Goal: Transaction & Acquisition: Purchase product/service

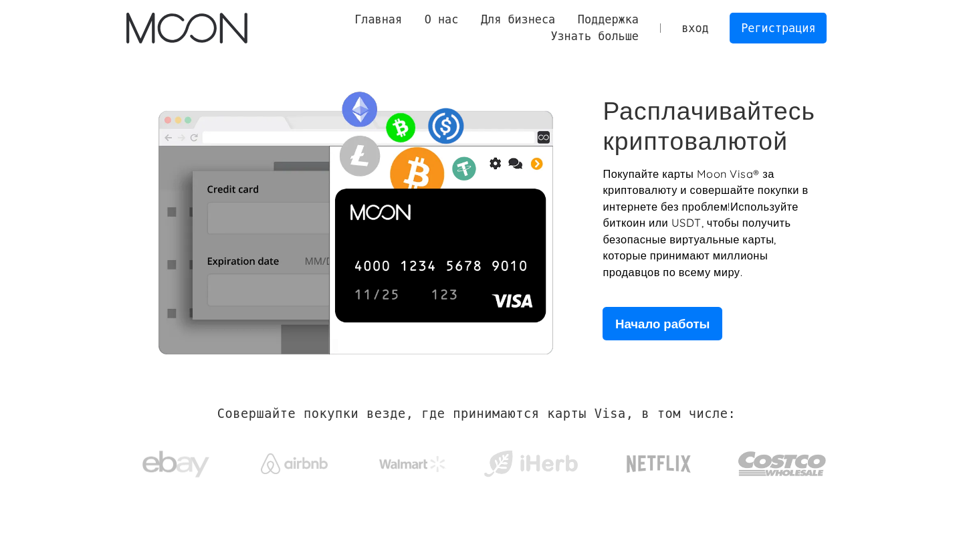
click at [741, 263] on ya-tr-span "Используйте биткоин или USDT, чтобы получить безопасные виртуальные карты, кото…" at bounding box center [700, 239] width 196 height 79
click at [773, 39] on link "Регистрация" at bounding box center [777, 28] width 97 height 30
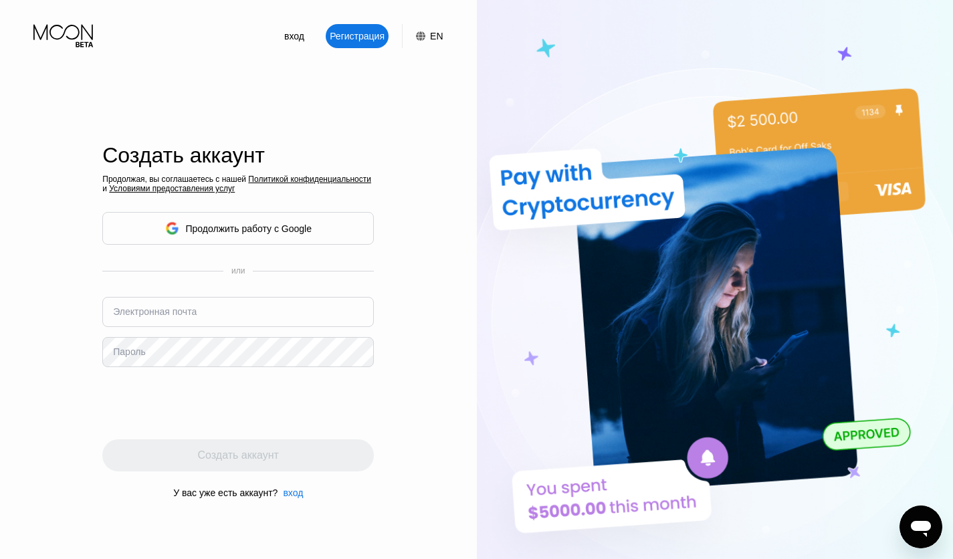
click at [369, 94] on div "Создать аккаунт Продолжая, вы соглашаетесь с нашей Политикой конфиденциальности…" at bounding box center [237, 320] width 271 height 615
click at [181, 312] on ya-tr-span "Электронная почта" at bounding box center [155, 311] width 84 height 11
click at [227, 324] on input "text" at bounding box center [237, 312] width 271 height 30
type input "[EMAIL_ADDRESS][DOMAIN_NAME]"
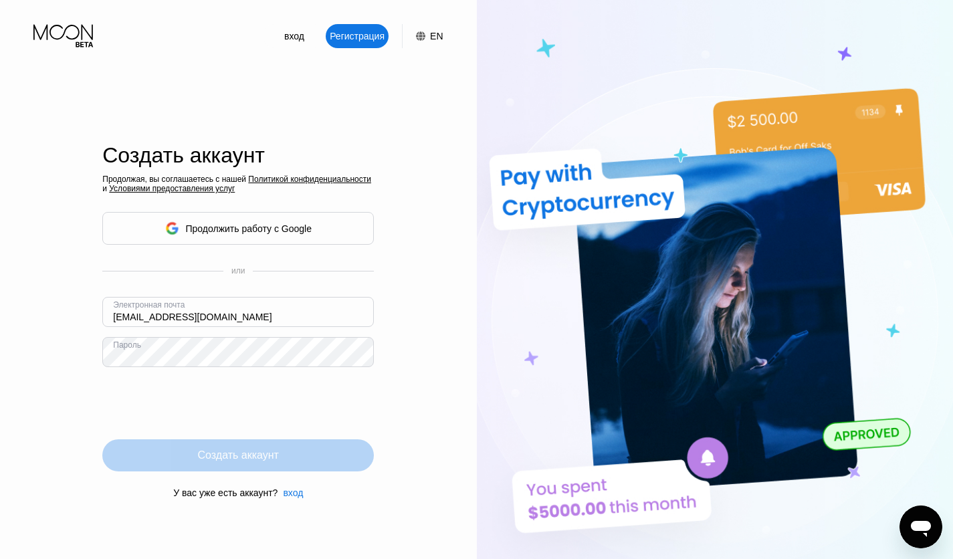
click at [328, 453] on div "Создать аккаунт" at bounding box center [237, 455] width 271 height 32
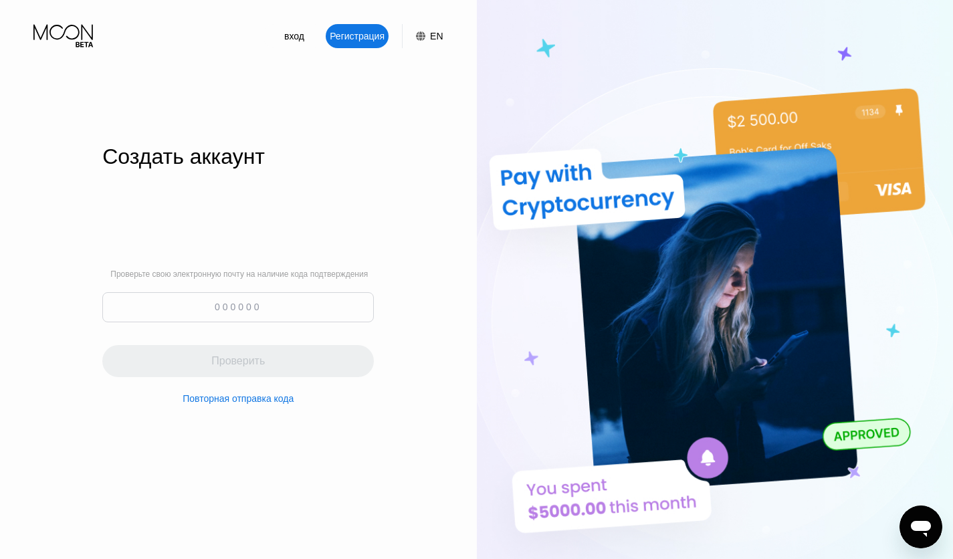
click at [208, 307] on input at bounding box center [237, 307] width 271 height 30
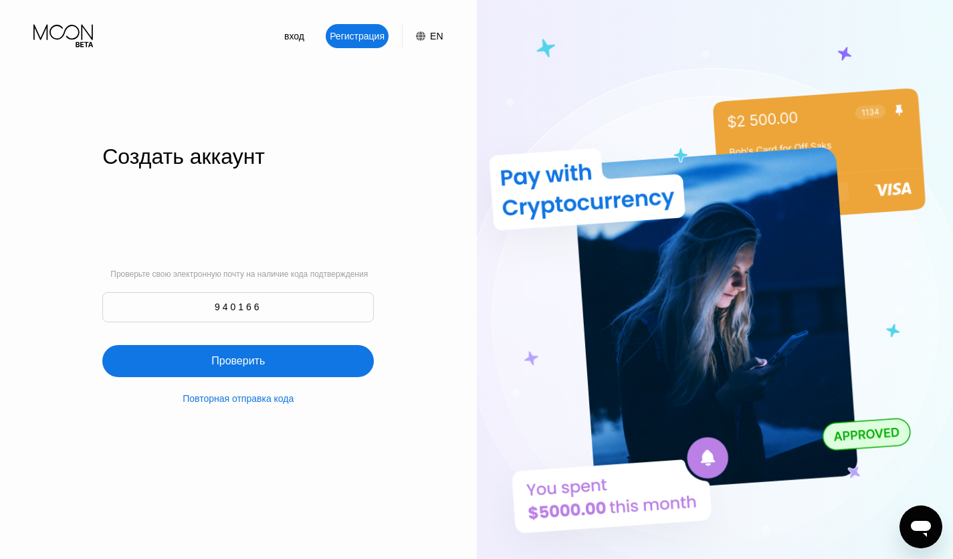
type input "940166"
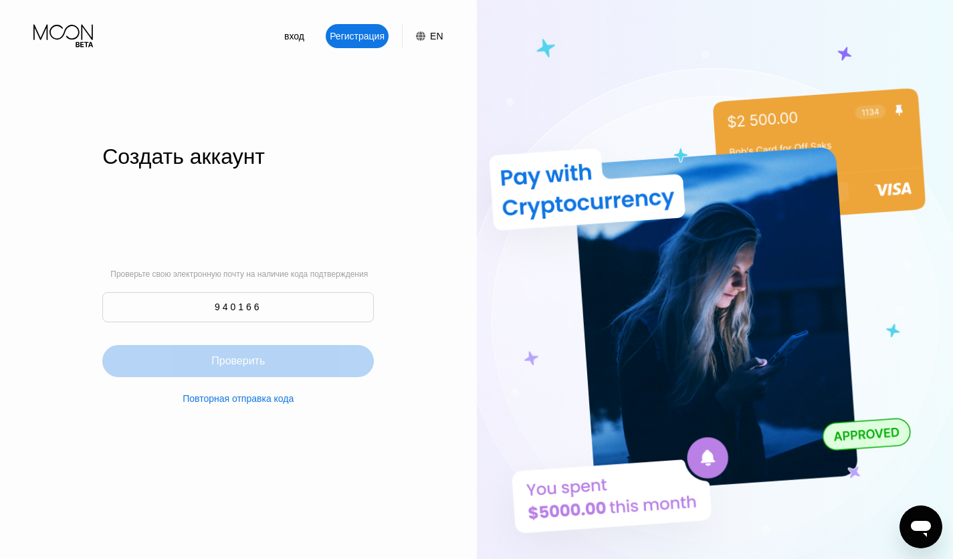
click at [248, 361] on ya-tr-span "Проверить" at bounding box center [237, 360] width 53 height 11
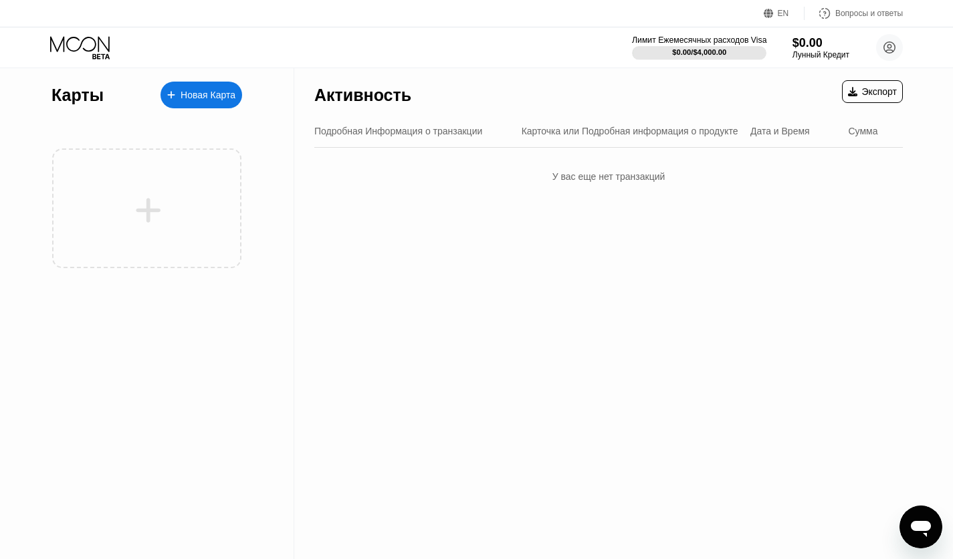
click at [736, 55] on div at bounding box center [699, 52] width 134 height 13
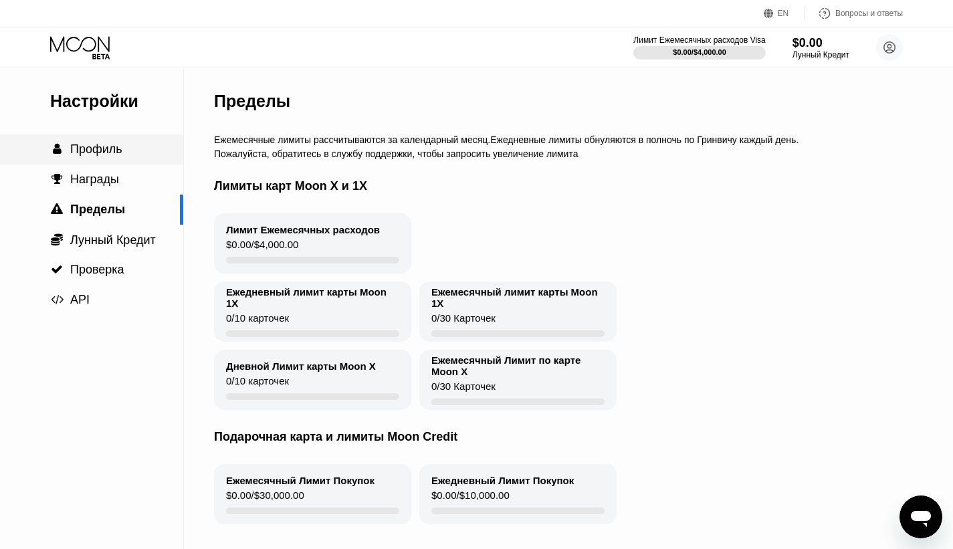
click at [99, 156] on ya-tr-span "Профиль" at bounding box center [96, 148] width 52 height 13
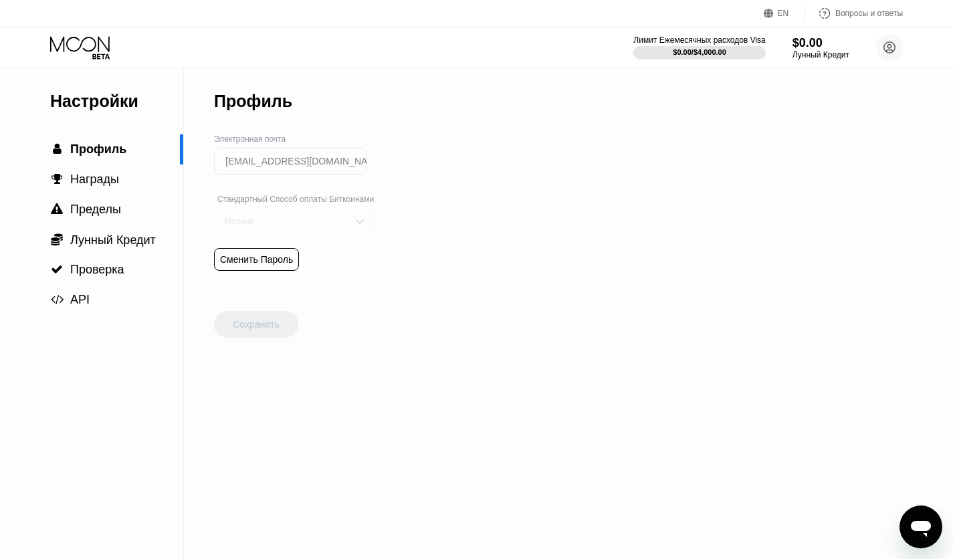
click at [349, 234] on div "Молния" at bounding box center [294, 221] width 160 height 27
click at [483, 163] on div "Настройки  Профиль  Награды  Пределы  Лунный Кредит  Проверка  API Профил…" at bounding box center [476, 313] width 953 height 491
click at [96, 51] on icon at bounding box center [81, 47] width 62 height 23
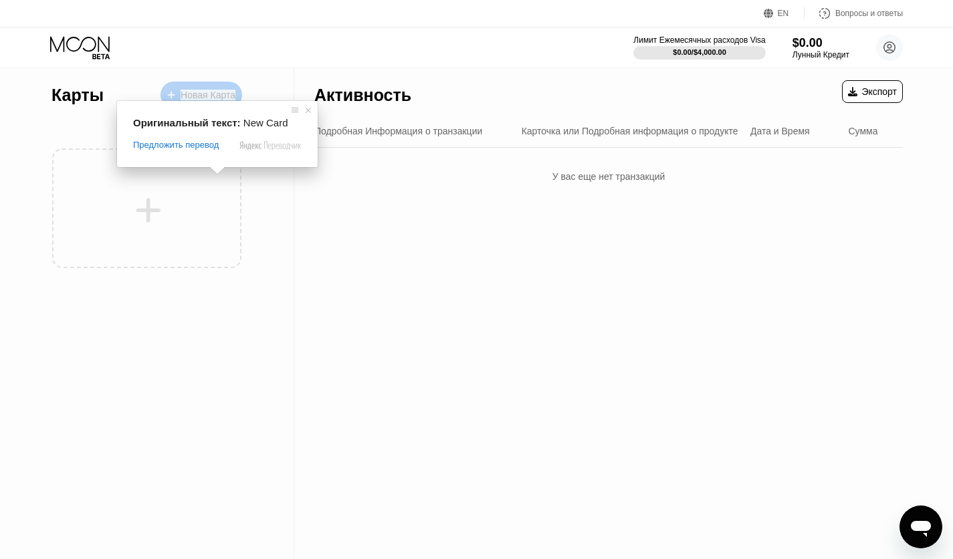
click at [217, 90] on ya-tr-span "Новая Карта" at bounding box center [208, 95] width 55 height 11
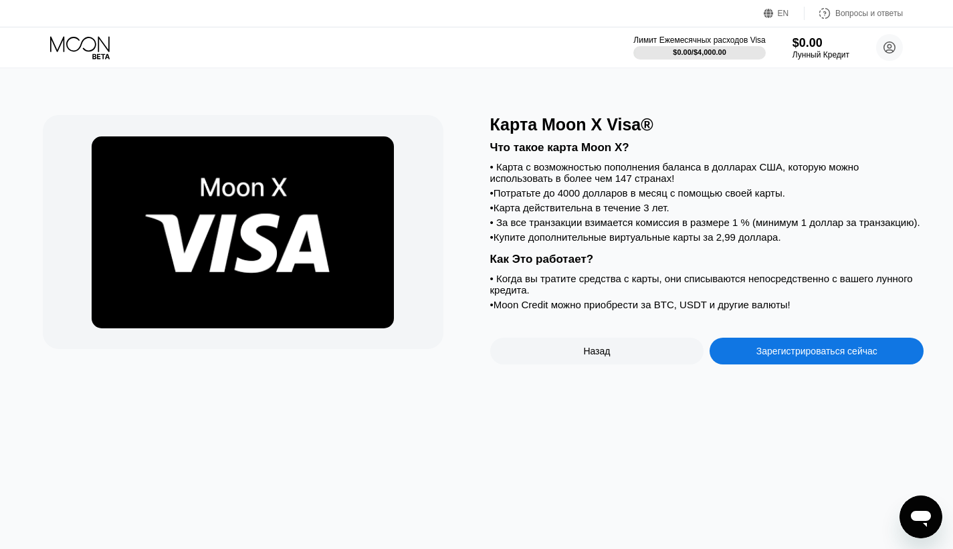
click at [601, 32] on div "Лимит Ежемесячных расходов Visa $0.00 / $4,000.00 $0.00 Лунный Кредит [EMAIL_AD…" at bounding box center [476, 47] width 953 height 40
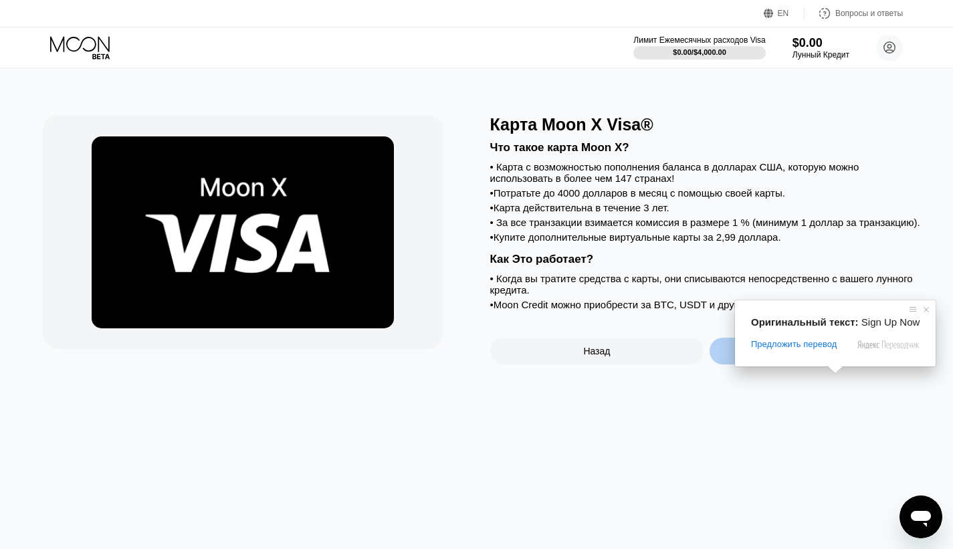
click at [826, 356] on ya-tr-span "Зарегистрироваться сейчас" at bounding box center [816, 351] width 121 height 11
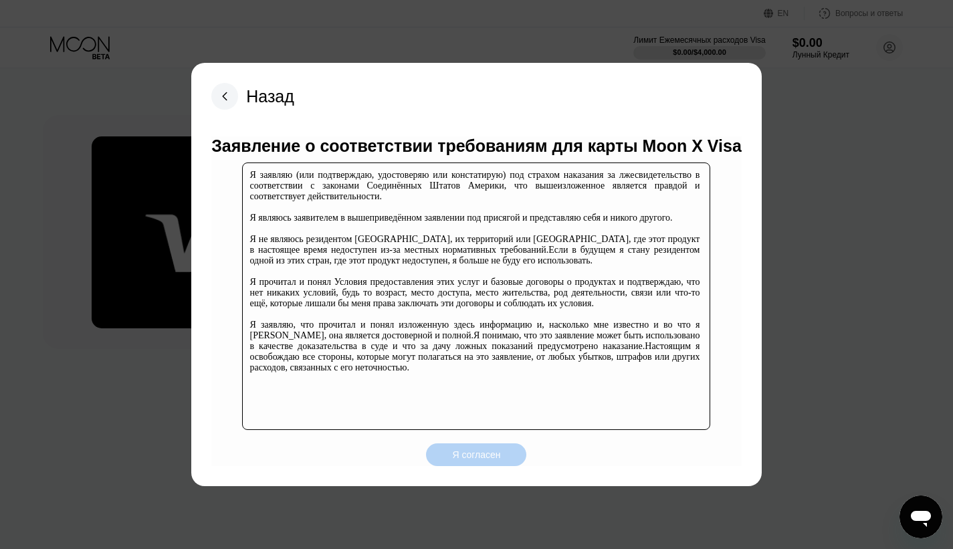
click at [459, 453] on ya-tr-span "Я согласен" at bounding box center [476, 454] width 48 height 11
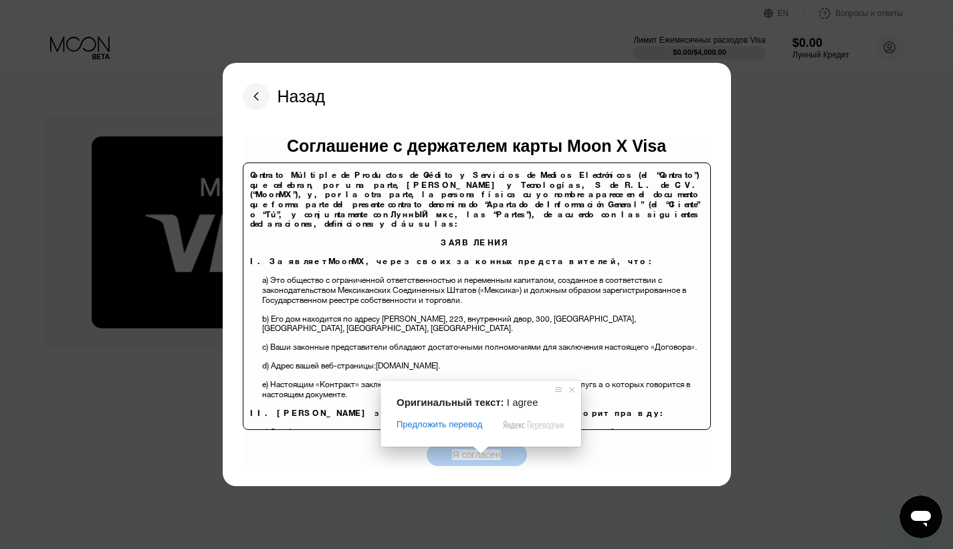
click at [483, 451] on body "EN Язык Английский Сохранить Вопросы и ответы Лимит Ежемесячных расходов Visa $…" at bounding box center [476, 274] width 953 height 549
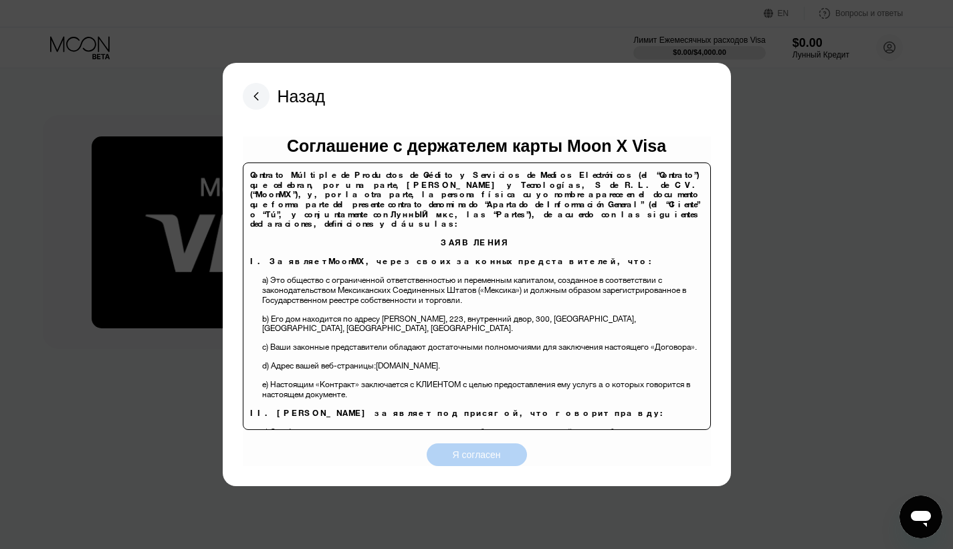
click at [506, 460] on div "Я согласен" at bounding box center [477, 454] width 100 height 23
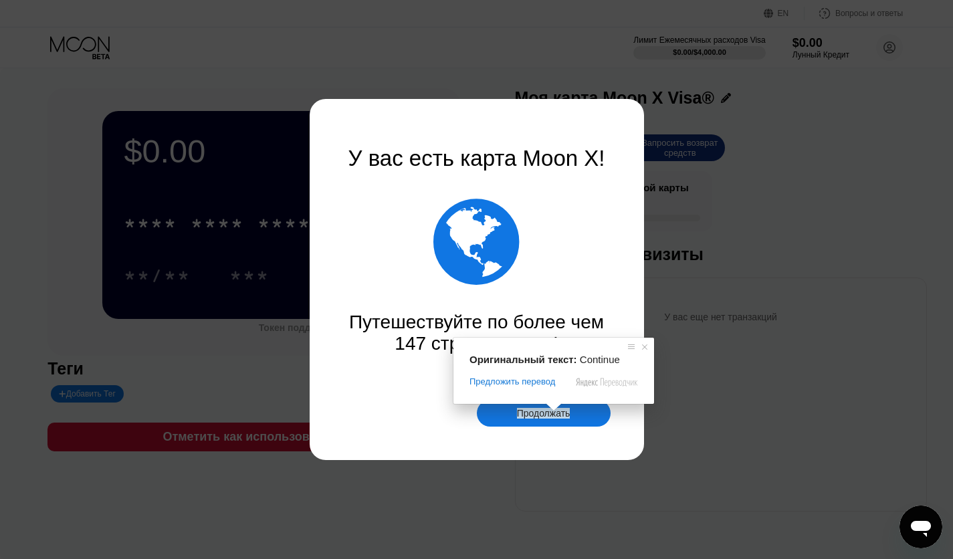
click at [552, 411] on span at bounding box center [553, 407] width 17 height 8
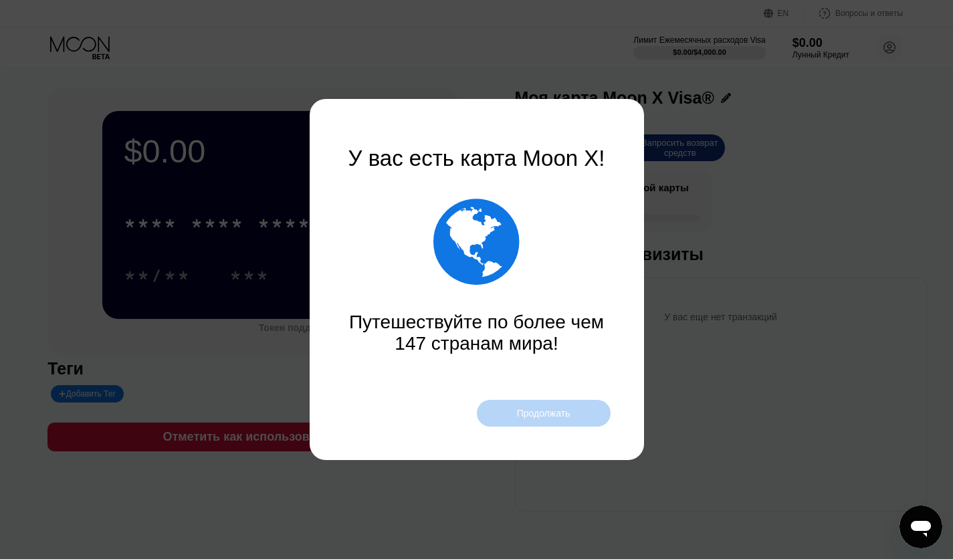
click at [591, 416] on div "Продолжать" at bounding box center [544, 413] width 134 height 27
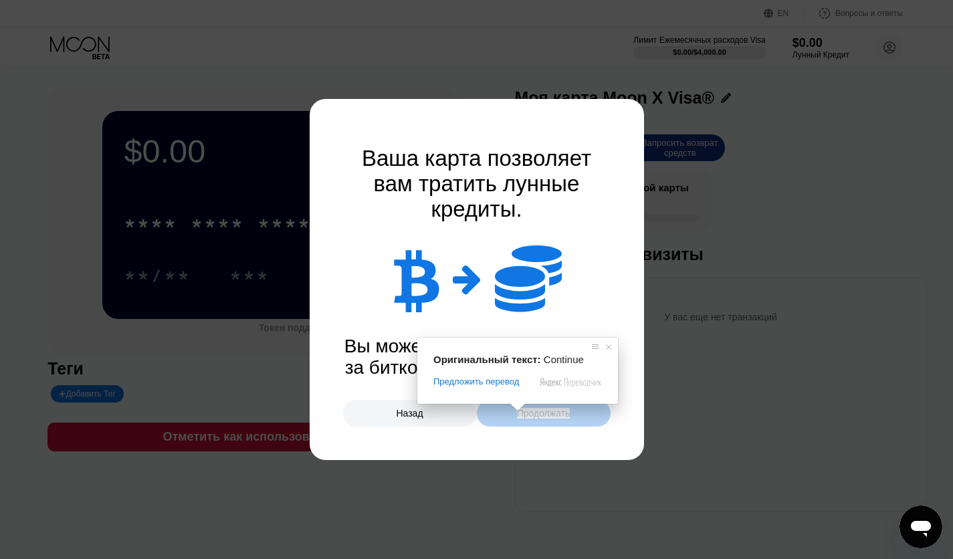
click at [532, 415] on ya-tr-span "Продолжать" at bounding box center [543, 413] width 53 height 11
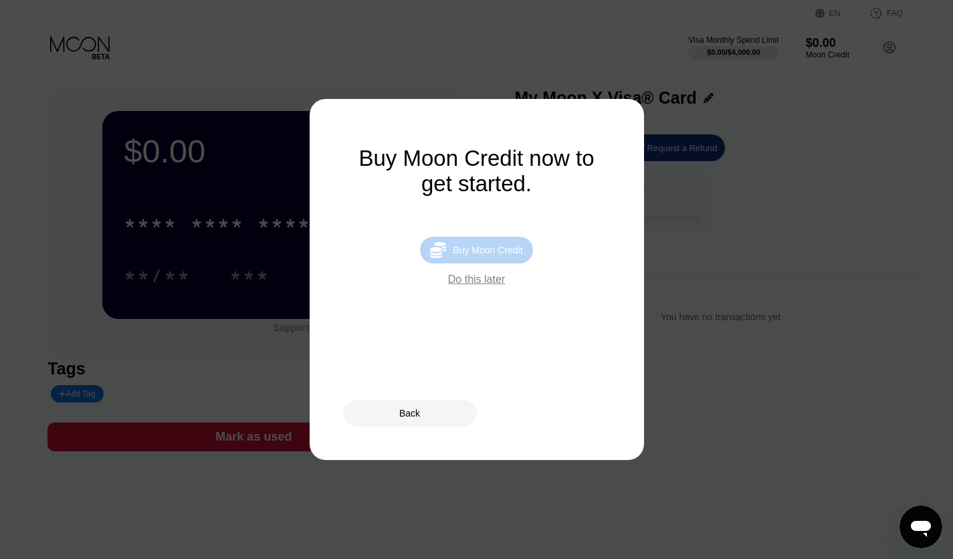
click at [494, 255] on ya-tr-span "Buy Moon Credit" at bounding box center [488, 250] width 70 height 11
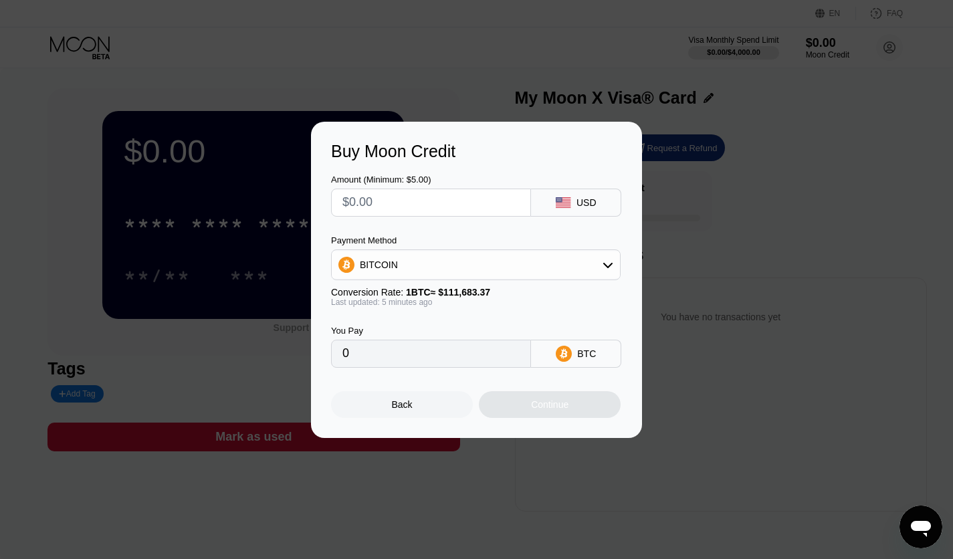
click at [590, 209] on div "USD" at bounding box center [576, 203] width 90 height 28
click at [408, 206] on input "text" at bounding box center [430, 202] width 177 height 27
click at [584, 271] on div "BITCOIN" at bounding box center [476, 264] width 288 height 27
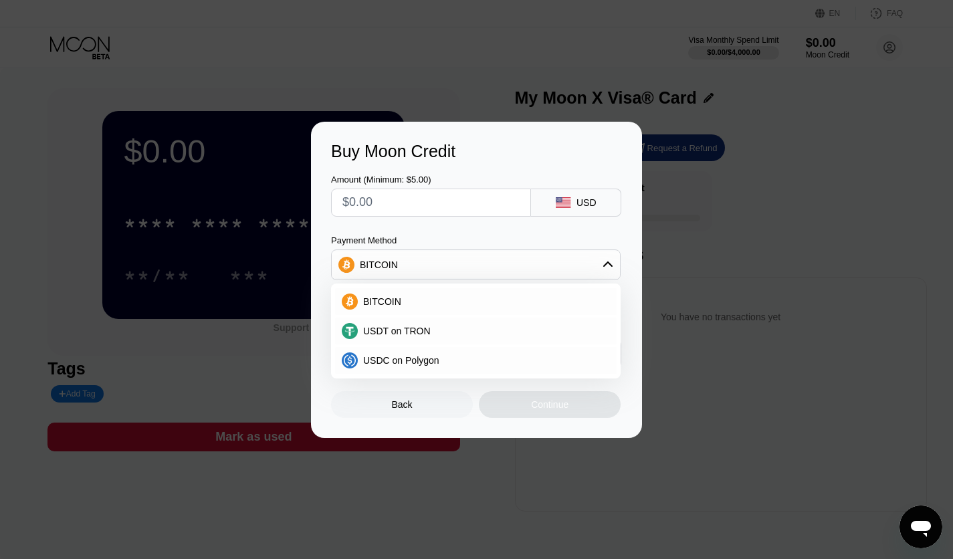
click at [554, 231] on div "Amount (Minimum: $5.00) USD Payment Method BITCOIN BITCOIN USDT on TRON USDC on…" at bounding box center [476, 264] width 291 height 207
click at [539, 257] on div "BITCOIN" at bounding box center [476, 264] width 288 height 27
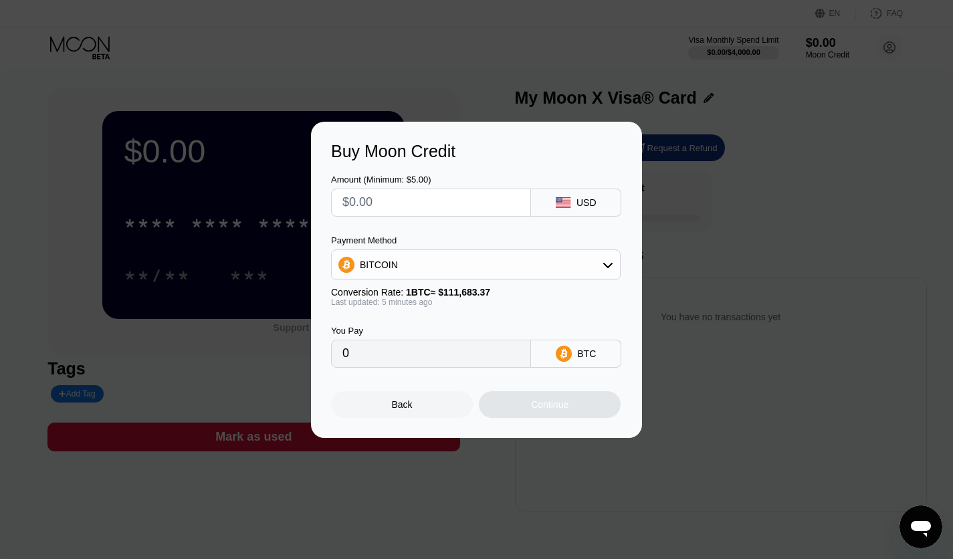
click at [539, 257] on div "BITCOIN" at bounding box center [476, 264] width 288 height 27
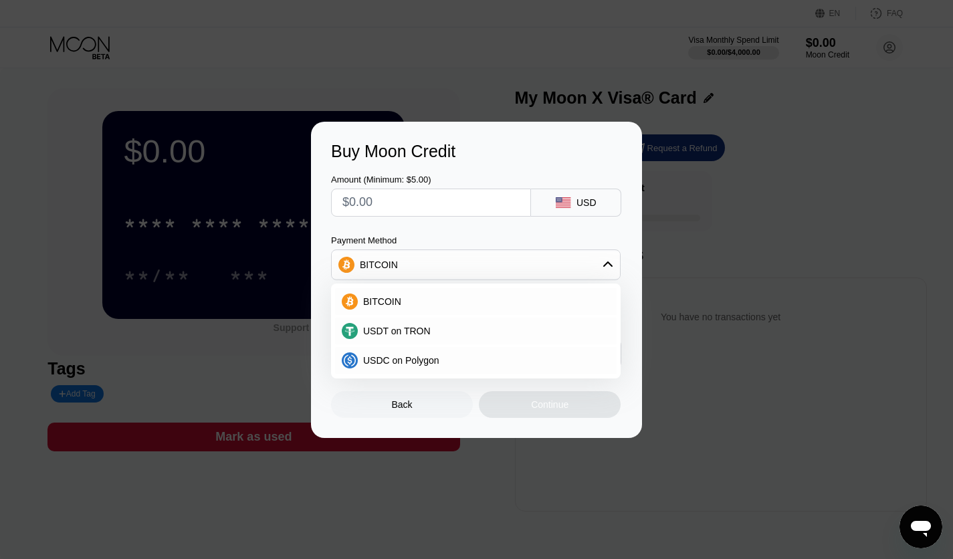
click at [576, 240] on div "Payment Method" at bounding box center [475, 240] width 289 height 10
click at [834, 364] on div "Buy Moon Credit Amount (Minimum: $5.00) USD Payment Method BITCOIN BITCOIN USDT…" at bounding box center [476, 280] width 953 height 316
click at [390, 410] on div "Back" at bounding box center [402, 404] width 142 height 27
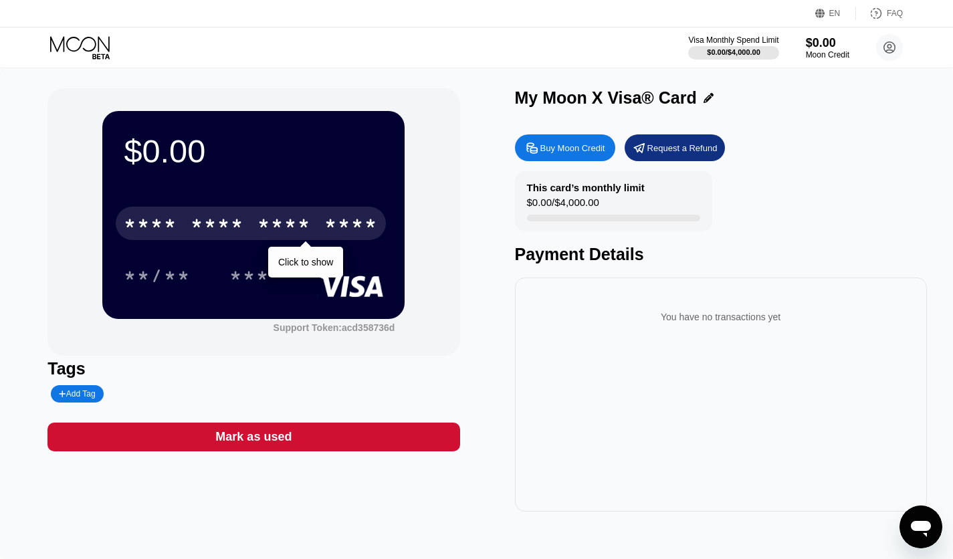
click at [342, 224] on div "****" at bounding box center [350, 225] width 53 height 21
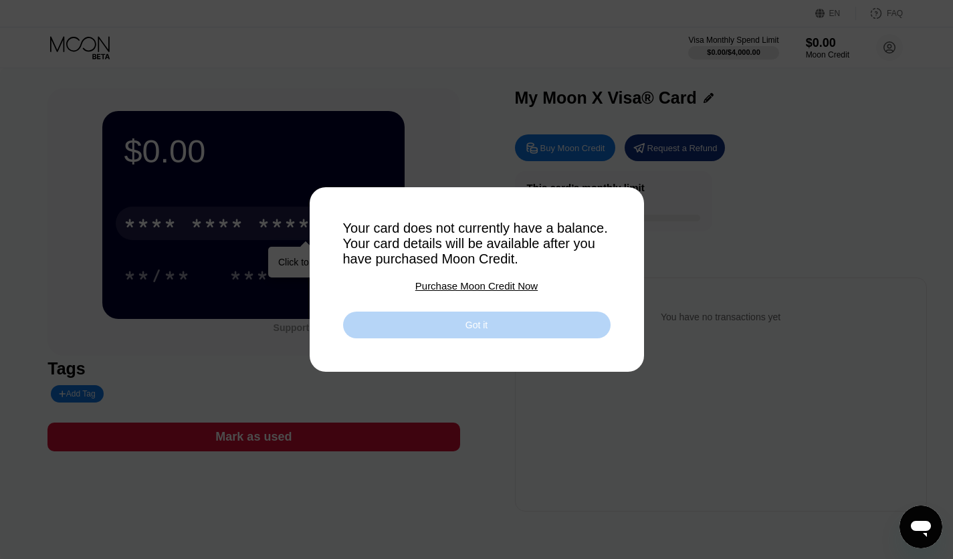
click at [433, 330] on div "Got it" at bounding box center [476, 325] width 267 height 27
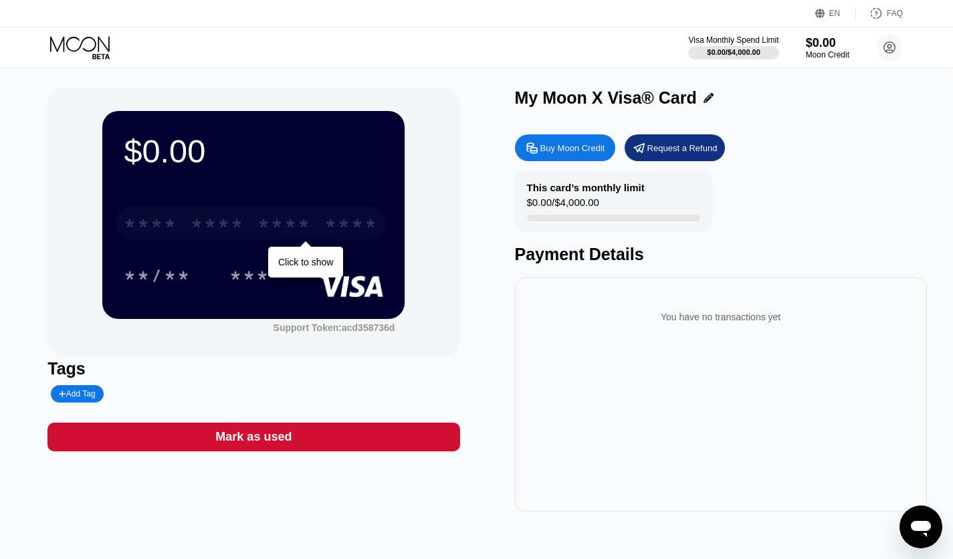
click at [332, 232] on div "****" at bounding box center [350, 225] width 53 height 21
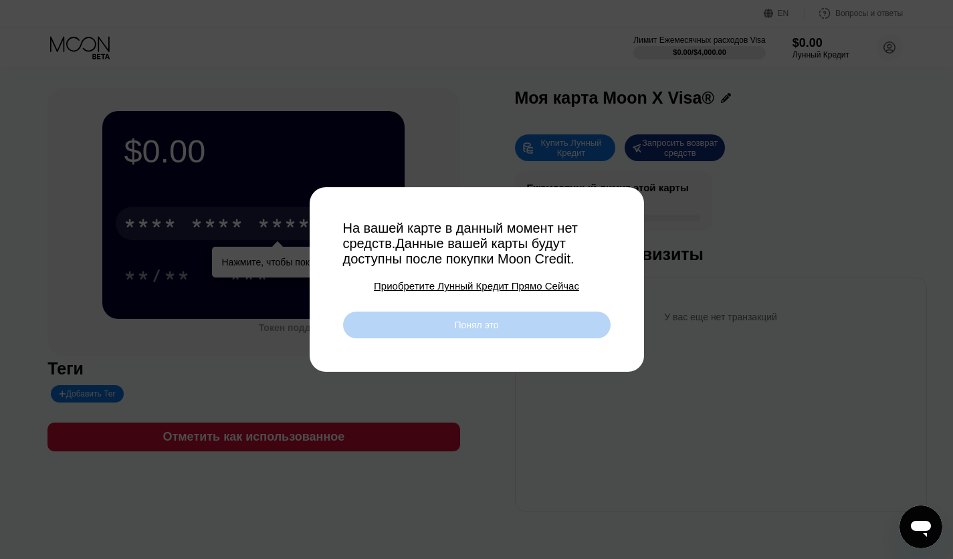
click at [574, 320] on div "Понял это" at bounding box center [476, 325] width 267 height 27
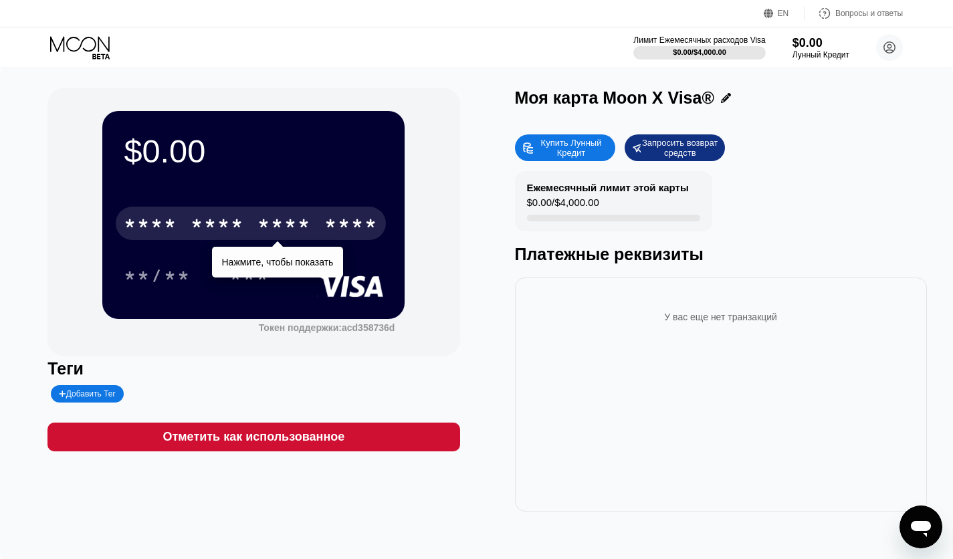
click at [439, 176] on div "$0.00 * * * * * * * * * * * * **** Нажмите, чтобы показать **/** *** Токен подд…" at bounding box center [253, 221] width 412 height 267
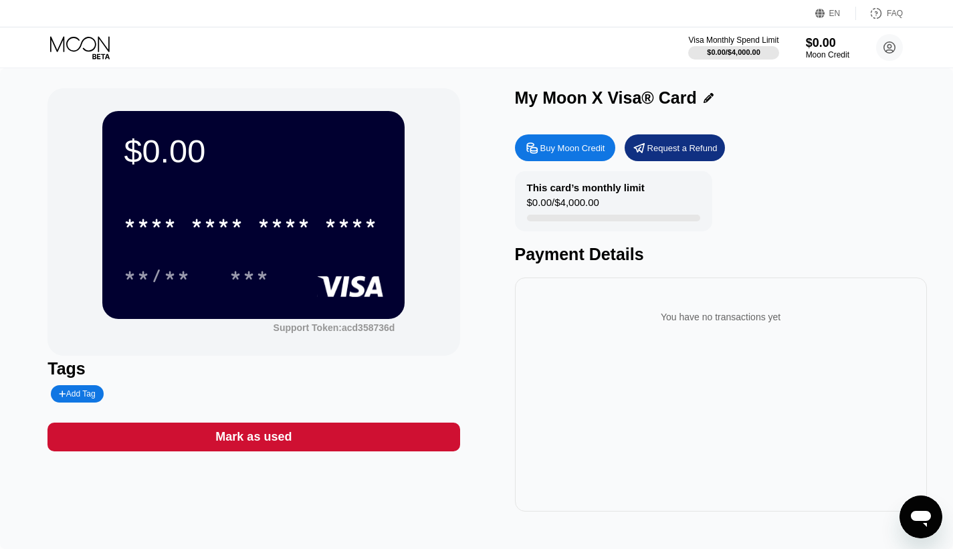
click at [814, 236] on div "This card’s monthly limit $0.00 / $4,000.00 Payment Details" at bounding box center [721, 217] width 412 height 93
